Goal: Information Seeking & Learning: Learn about a topic

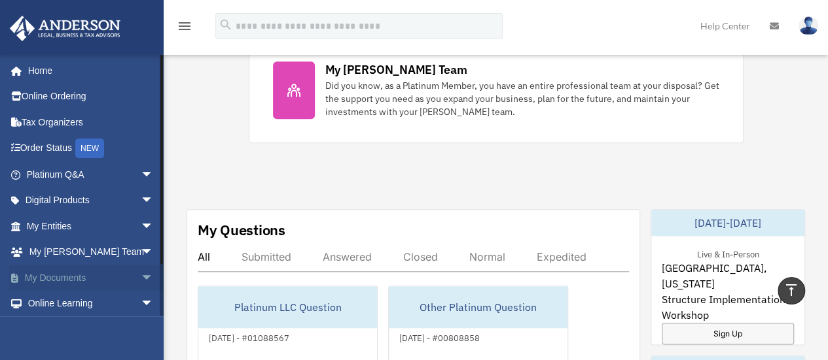
scroll to position [589, 0]
click at [86, 198] on link "Digital Products arrow_drop_down" at bounding box center [91, 201] width 164 height 26
click at [141, 200] on span "arrow_drop_down" at bounding box center [154, 201] width 26 height 27
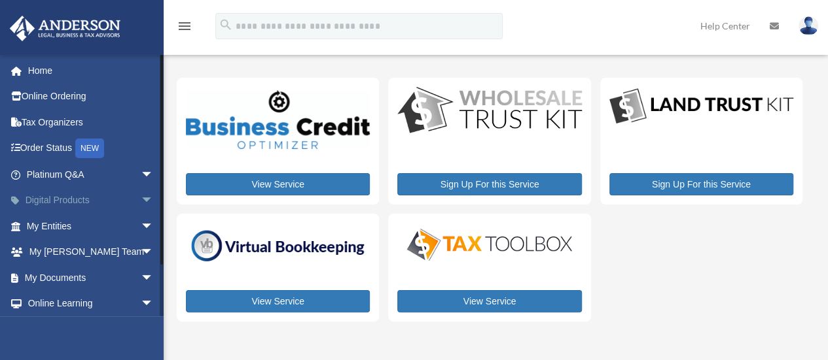
click at [141, 199] on span "arrow_drop_down" at bounding box center [154, 201] width 26 height 27
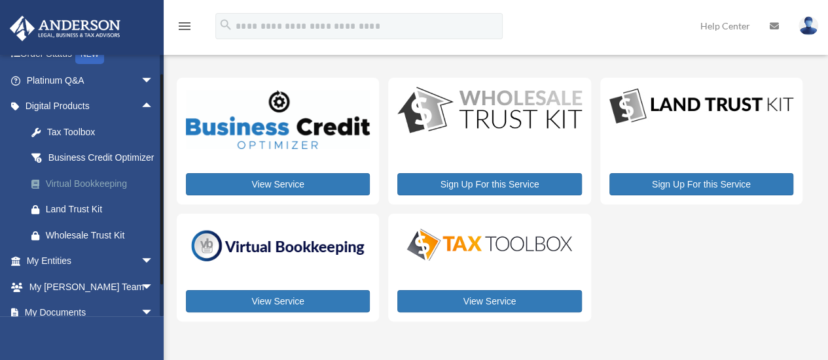
scroll to position [69, 0]
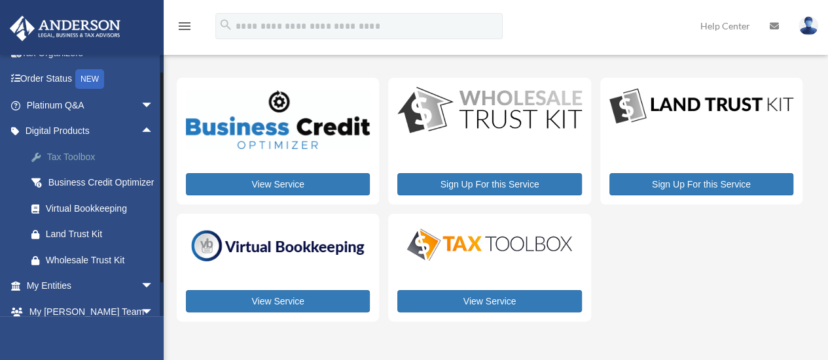
click at [65, 152] on div "Tax Toolbox" at bounding box center [101, 157] width 111 height 16
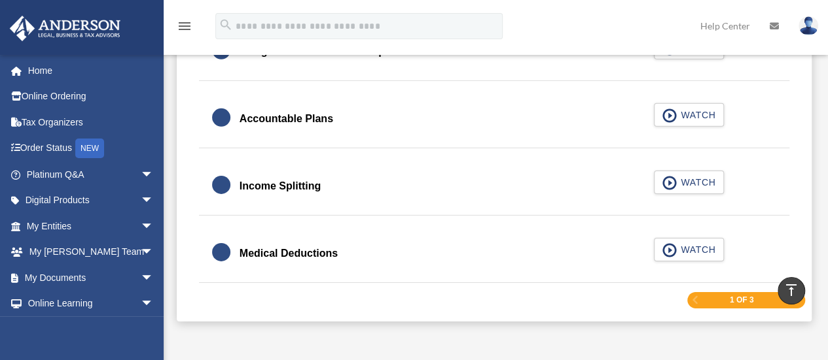
scroll to position [2094, 0]
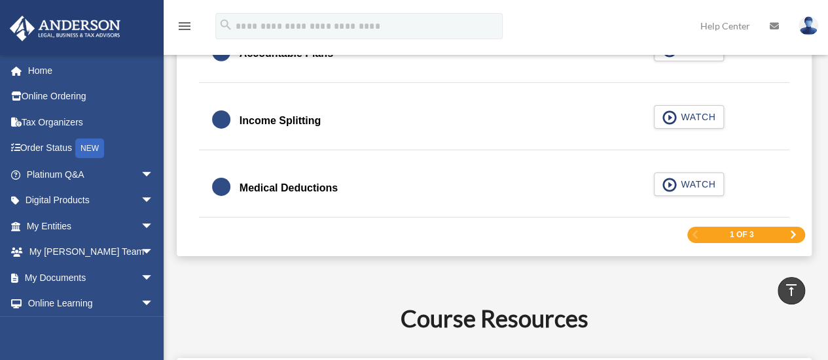
click at [796, 231] on span "Next Page" at bounding box center [793, 235] width 8 height 8
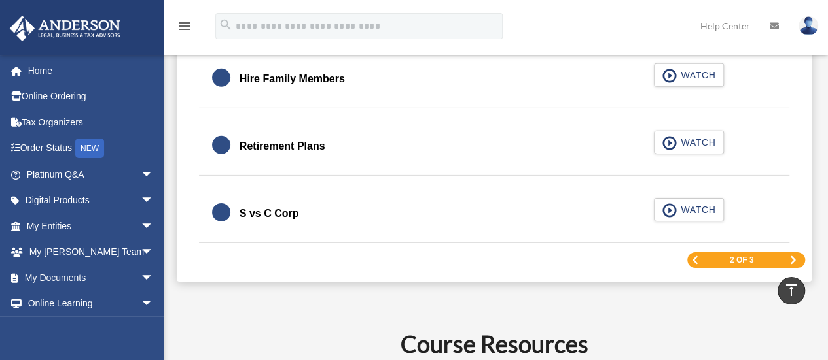
scroll to position [2039, 0]
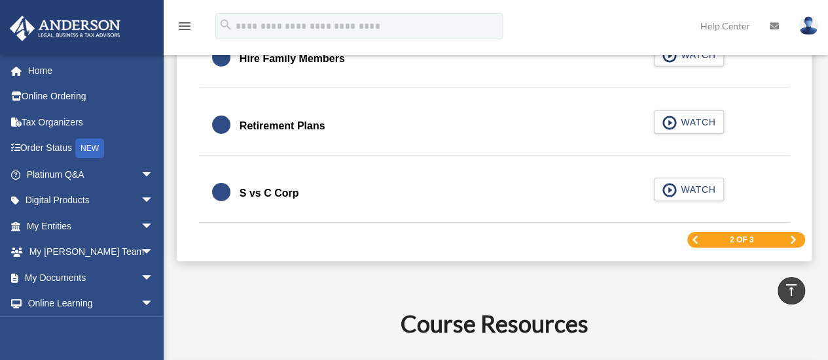
click at [792, 236] on span "Next Page" at bounding box center [793, 240] width 8 height 8
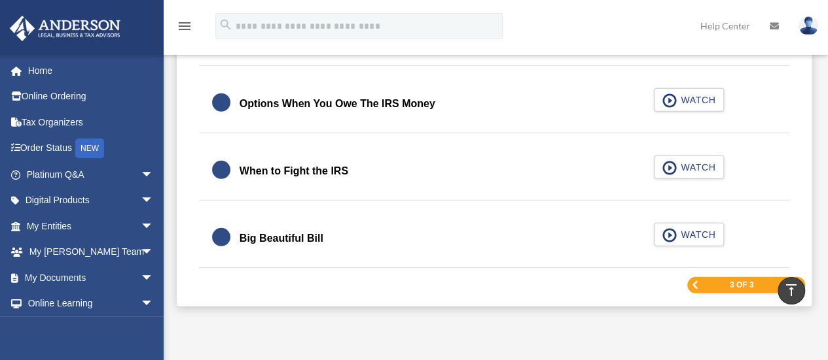
scroll to position [1777, 0]
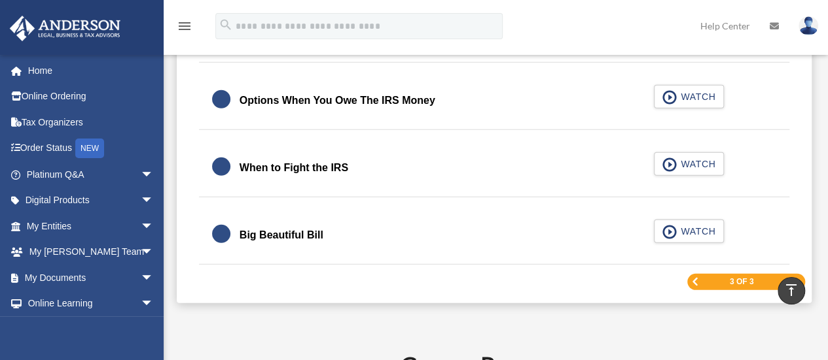
click at [268, 226] on div "Big Beautiful Bill" at bounding box center [281, 235] width 84 height 18
click at [683, 226] on span "WATCH" at bounding box center [695, 231] width 39 height 13
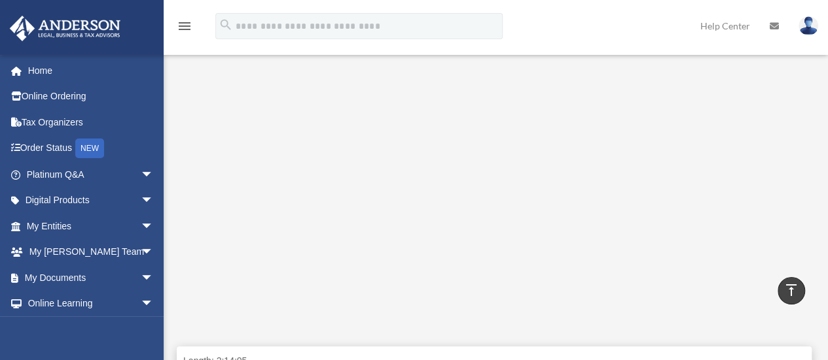
scroll to position [326, 0]
